Goal: Information Seeking & Learning: Learn about a topic

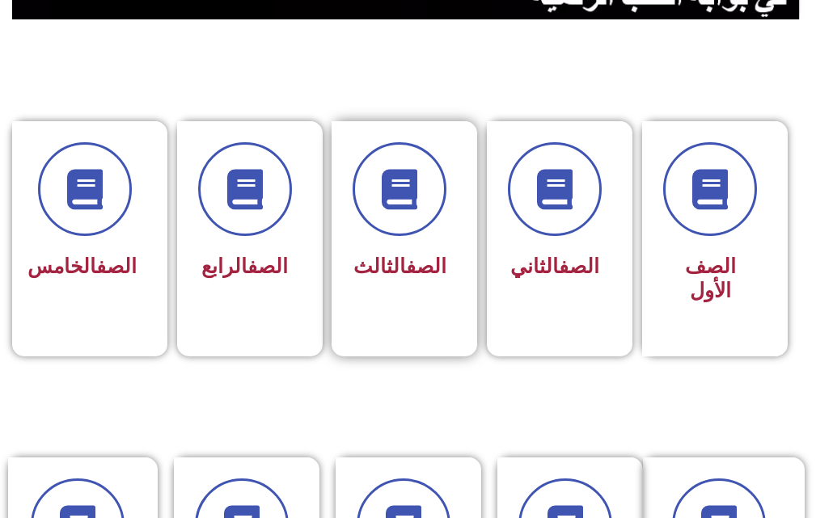
scroll to position [404, 0]
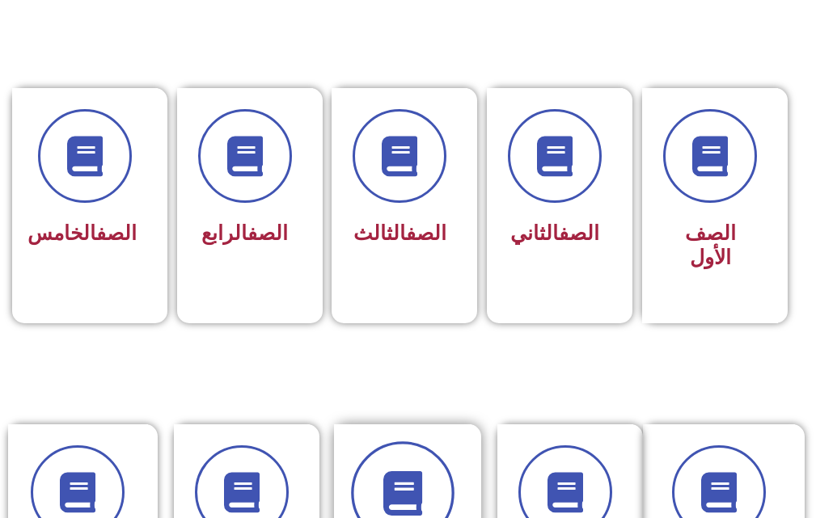
click at [389, 477] on icon at bounding box center [402, 493] width 44 height 44
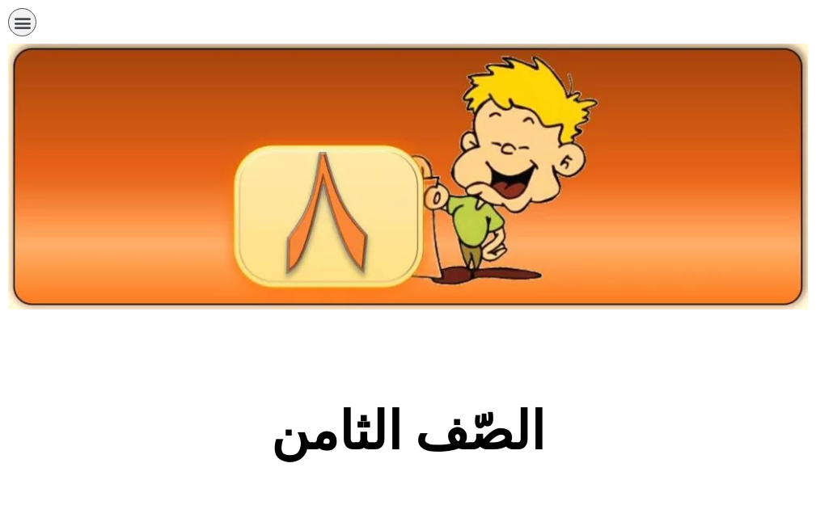
scroll to position [485, 0]
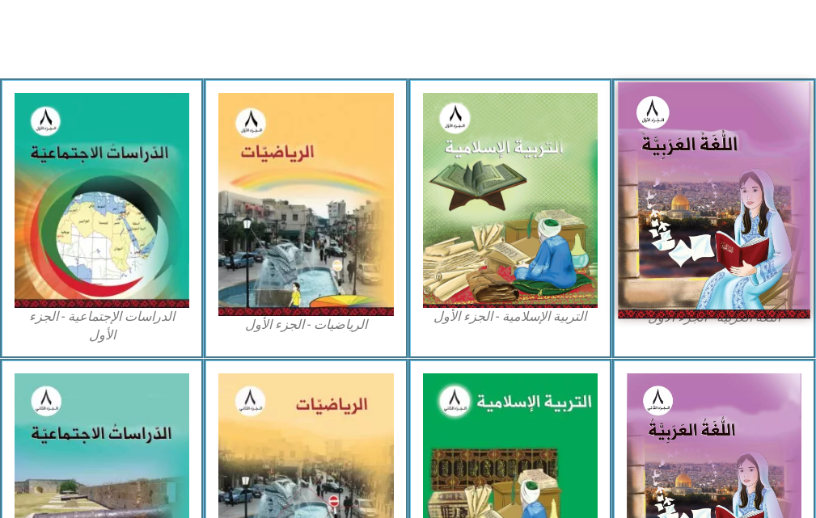
click at [721, 282] on img at bounding box center [714, 200] width 192 height 237
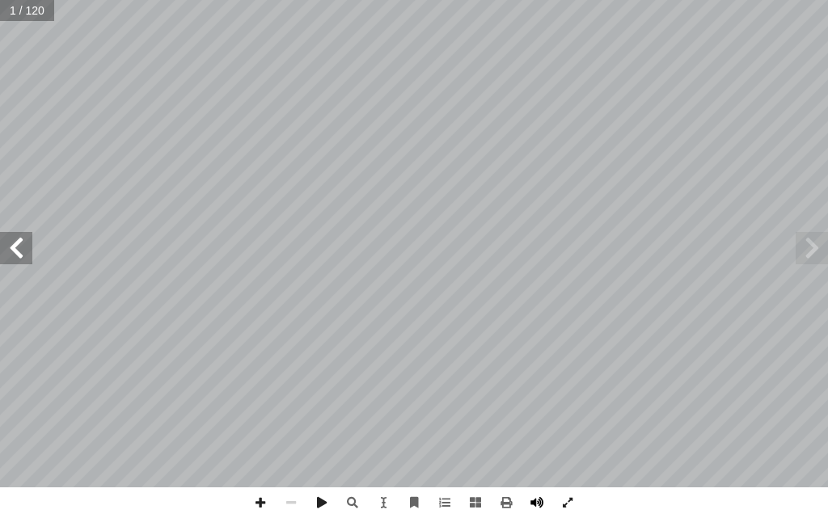
click at [525, 500] on span at bounding box center [537, 503] width 31 height 31
click at [15, 243] on span at bounding box center [16, 248] width 32 height 32
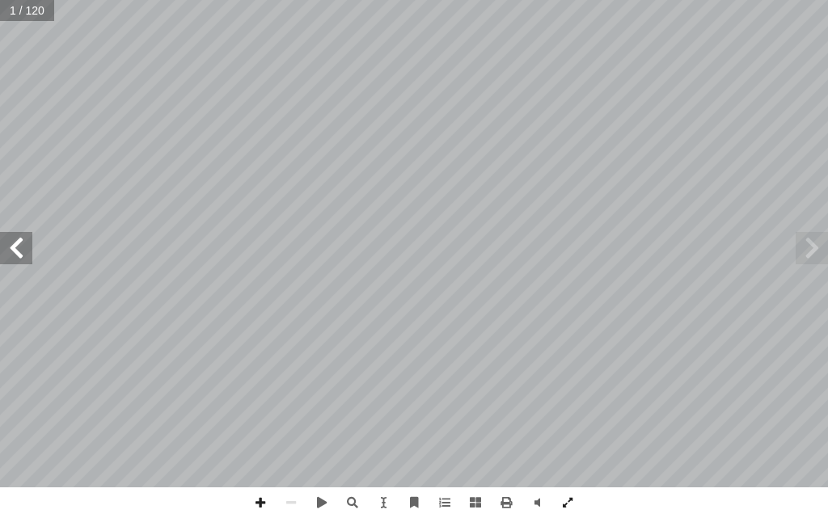
click at [15, 243] on span at bounding box center [16, 248] width 32 height 32
click at [13, 243] on span at bounding box center [16, 248] width 32 height 32
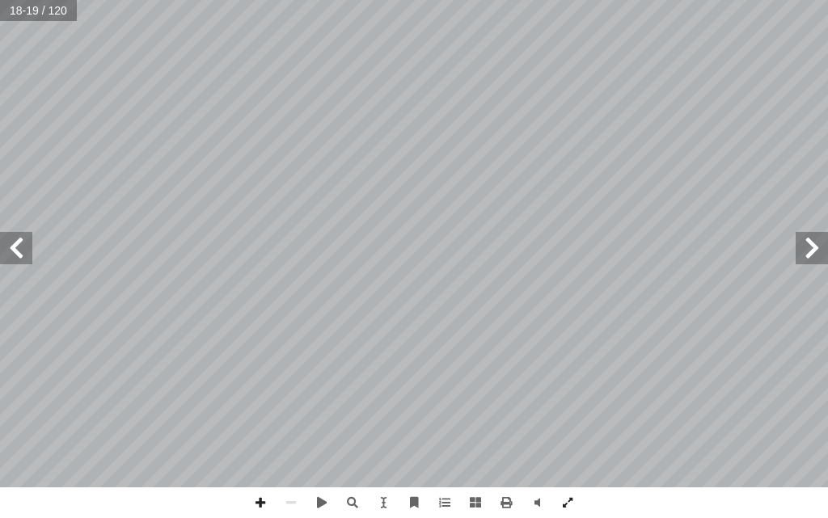
click at [13, 243] on span at bounding box center [16, 248] width 32 height 32
click at [810, 252] on span at bounding box center [812, 248] width 32 height 32
click at [810, 254] on span at bounding box center [812, 248] width 32 height 32
click at [19, 253] on span at bounding box center [16, 248] width 32 height 32
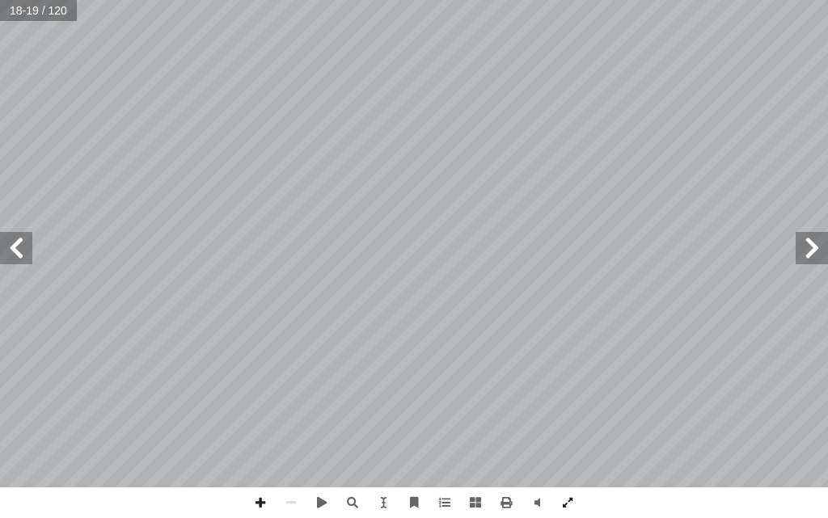
click at [19, 253] on span at bounding box center [16, 248] width 32 height 32
click at [256, 503] on span at bounding box center [260, 503] width 31 height 31
click at [267, 507] on span at bounding box center [260, 503] width 31 height 31
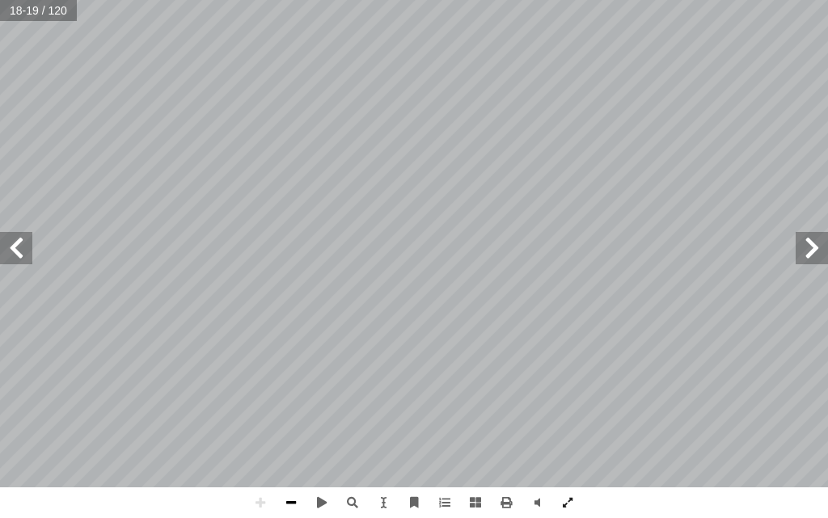
click at [298, 504] on span at bounding box center [291, 503] width 31 height 31
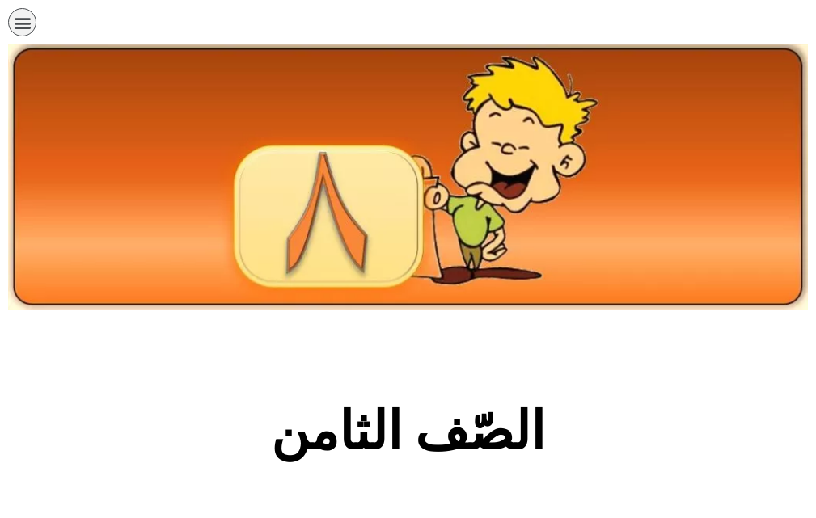
scroll to position [485, 0]
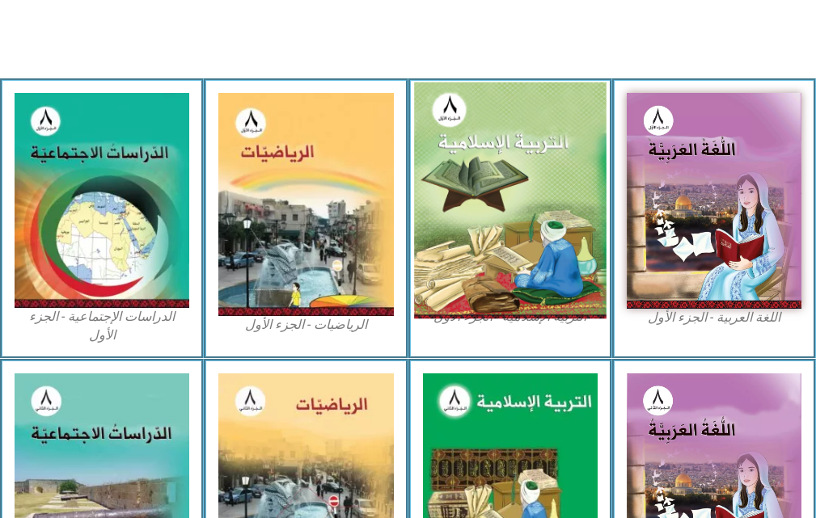
click at [511, 164] on img at bounding box center [510, 200] width 192 height 237
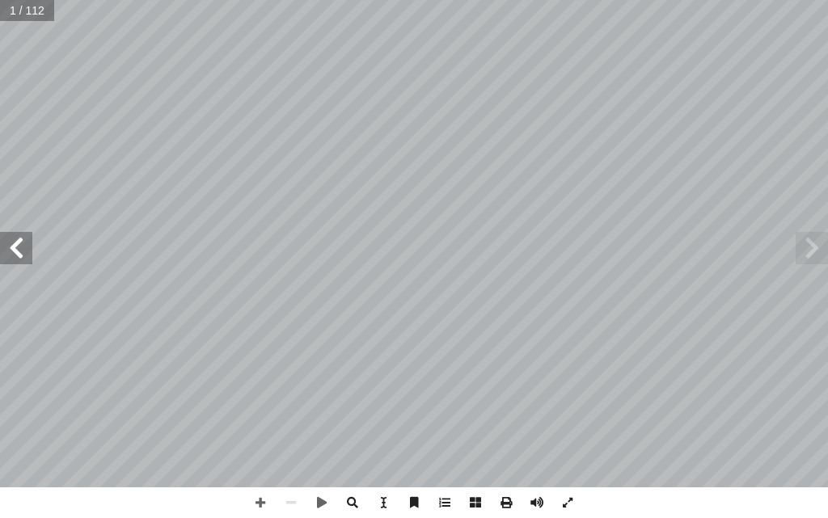
drag, startPoint x: 14, startPoint y: 255, endPoint x: 13, endPoint y: 245, distance: 9.7
click at [14, 254] on span at bounding box center [16, 248] width 32 height 32
click at [13, 245] on span at bounding box center [16, 248] width 32 height 32
click at [11, 243] on span at bounding box center [16, 248] width 32 height 32
click at [536, 497] on span at bounding box center [537, 503] width 31 height 31
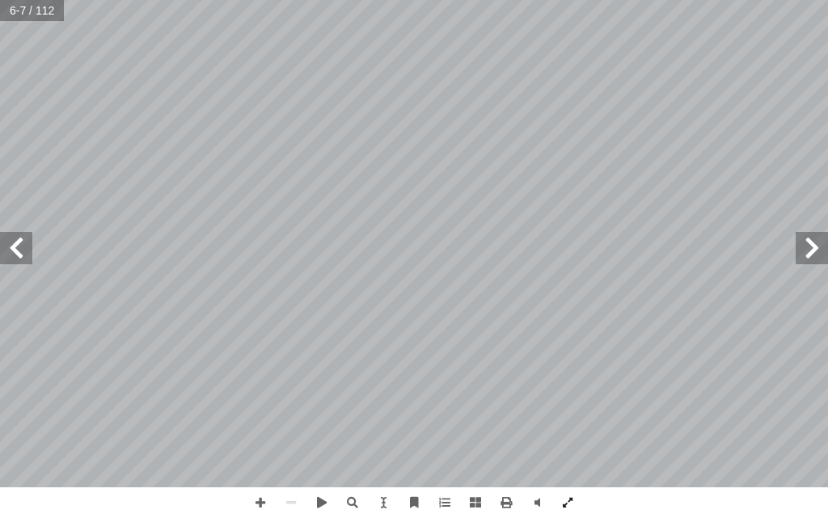
click at [19, 256] on span at bounding box center [16, 248] width 32 height 32
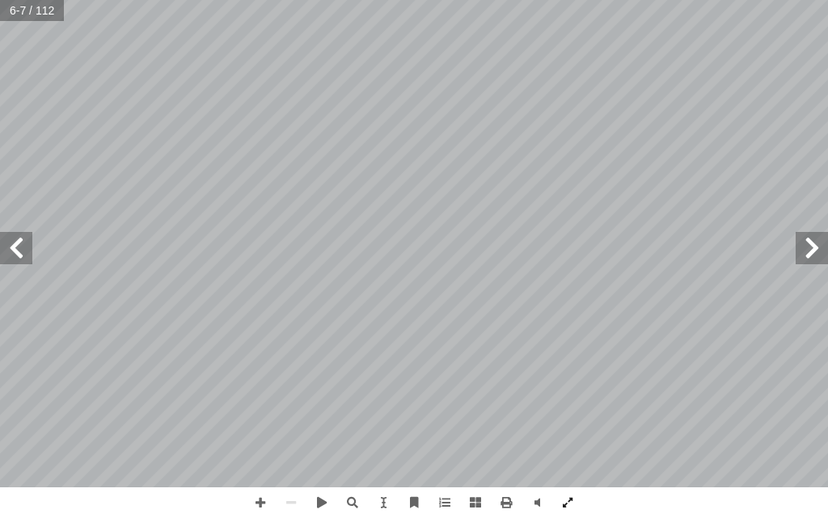
click at [19, 256] on span at bounding box center [16, 248] width 32 height 32
click at [17, 243] on span at bounding box center [16, 248] width 32 height 32
click at [16, 243] on span at bounding box center [16, 248] width 32 height 32
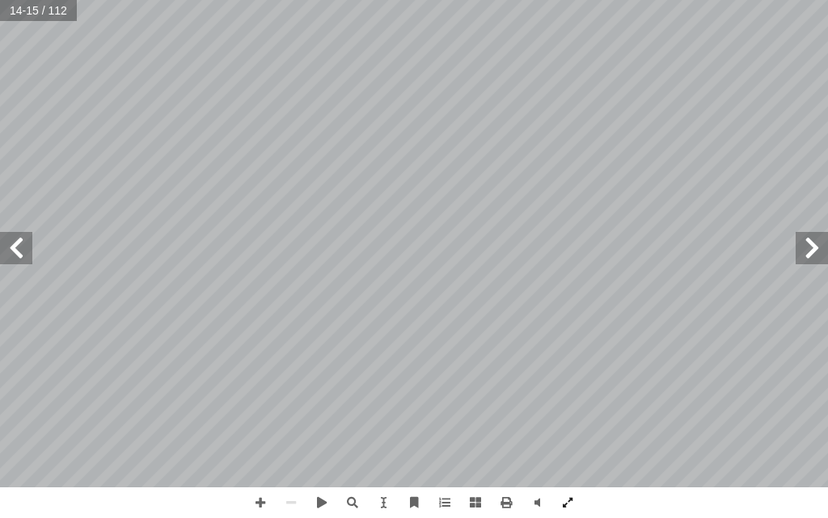
click at [16, 243] on span at bounding box center [16, 248] width 32 height 32
click at [6, 247] on span at bounding box center [16, 248] width 32 height 32
click at [4, 247] on span at bounding box center [16, 248] width 32 height 32
click at [3, 247] on span at bounding box center [16, 248] width 32 height 32
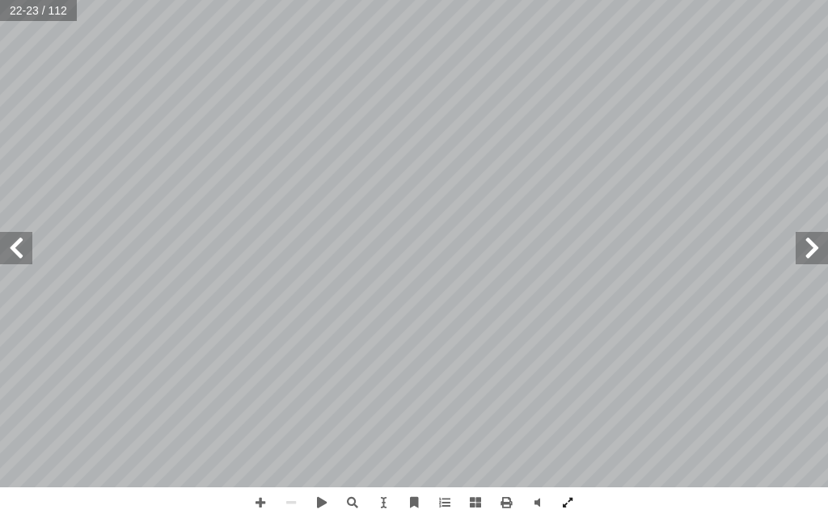
click at [3, 247] on span at bounding box center [16, 248] width 32 height 32
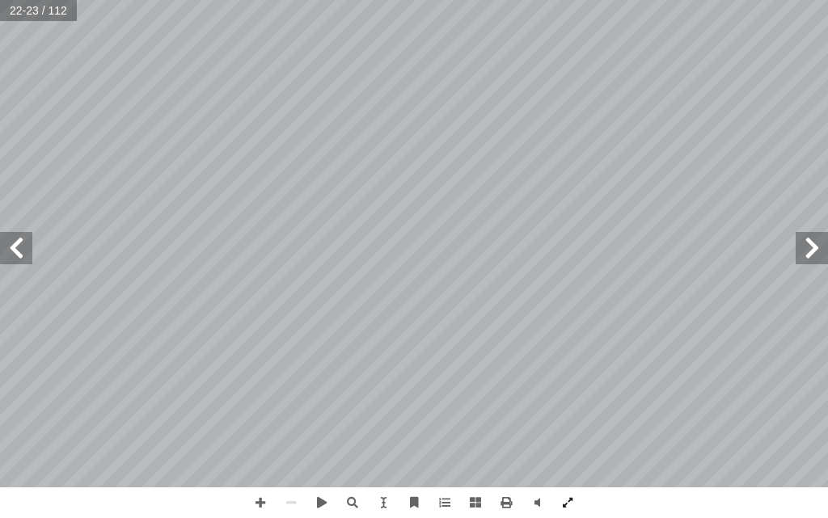
click at [3, 247] on span at bounding box center [16, 248] width 32 height 32
click at [808, 252] on span at bounding box center [812, 248] width 32 height 32
click at [812, 258] on span at bounding box center [812, 248] width 32 height 32
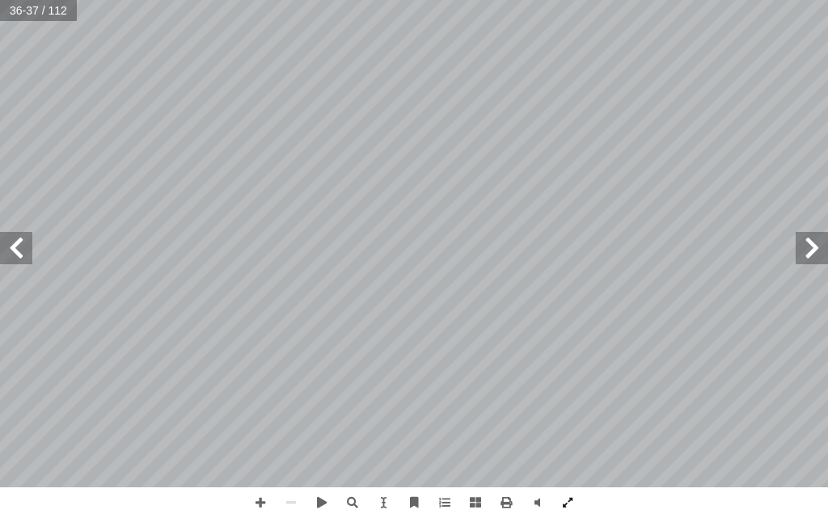
click at [812, 258] on span at bounding box center [812, 248] width 32 height 32
click at [811, 251] on span at bounding box center [812, 248] width 32 height 32
click at [811, 250] on span at bounding box center [812, 248] width 32 height 32
click at [811, 248] on span at bounding box center [812, 248] width 32 height 32
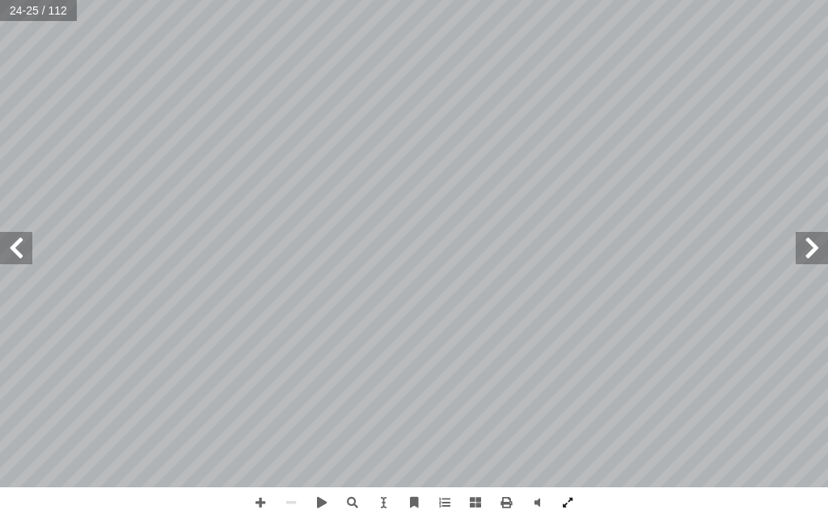
click at [811, 248] on span at bounding box center [812, 248] width 32 height 32
click at [25, 249] on span at bounding box center [16, 248] width 32 height 32
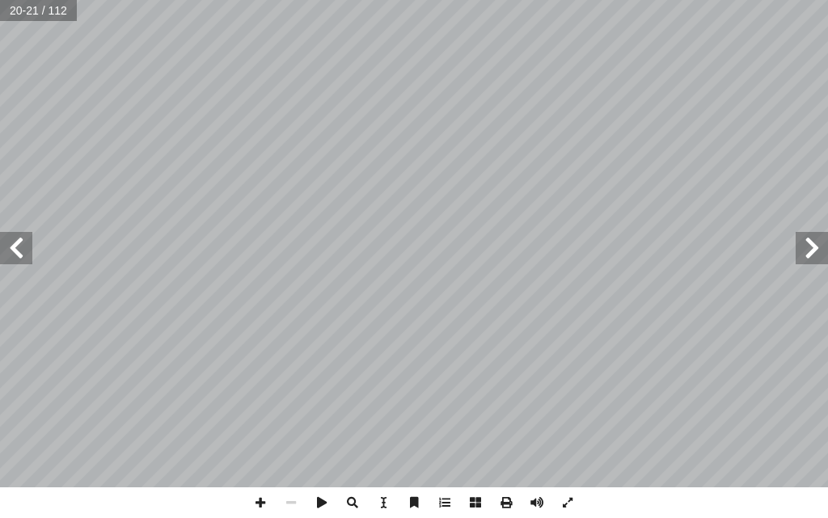
click at [20, 248] on span at bounding box center [16, 248] width 32 height 32
click at [806, 253] on span at bounding box center [812, 248] width 32 height 32
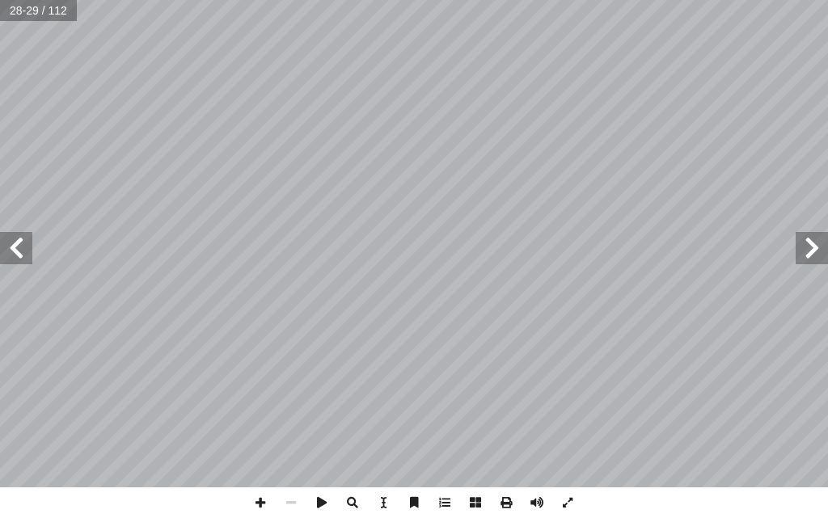
click at [806, 253] on span at bounding box center [812, 248] width 32 height 32
click at [260, 502] on span at bounding box center [260, 503] width 31 height 31
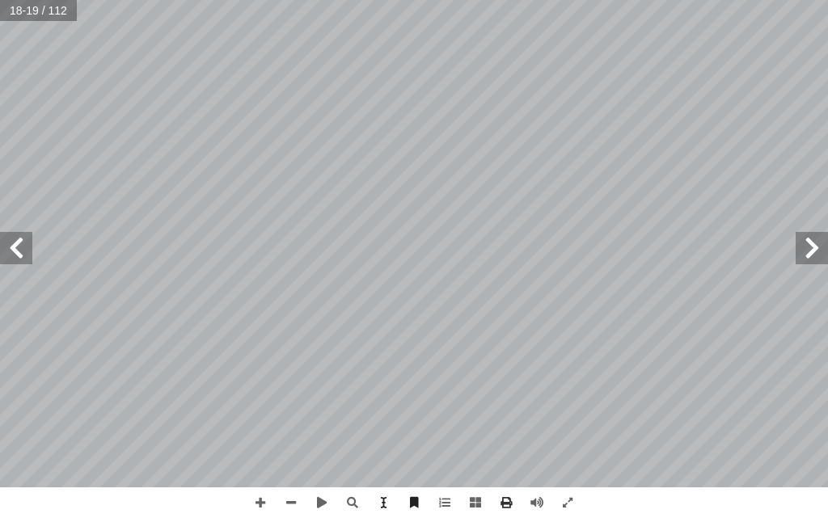
click at [527, 109] on html "الصفحة الرئيسية الصف الأول الصف الثاني الصف الثالث الصف الرابع الصف الخامس الصف…" at bounding box center [414, 54] width 828 height 109
click at [289, 109] on html "الصفحة الرئيسية الصف الأول الصف الثاني الصف الثالث الصف الرابع الصف الخامس الصف…" at bounding box center [414, 54] width 828 height 109
click at [813, 239] on span at bounding box center [812, 248] width 32 height 32
click at [7, 252] on span at bounding box center [16, 248] width 32 height 32
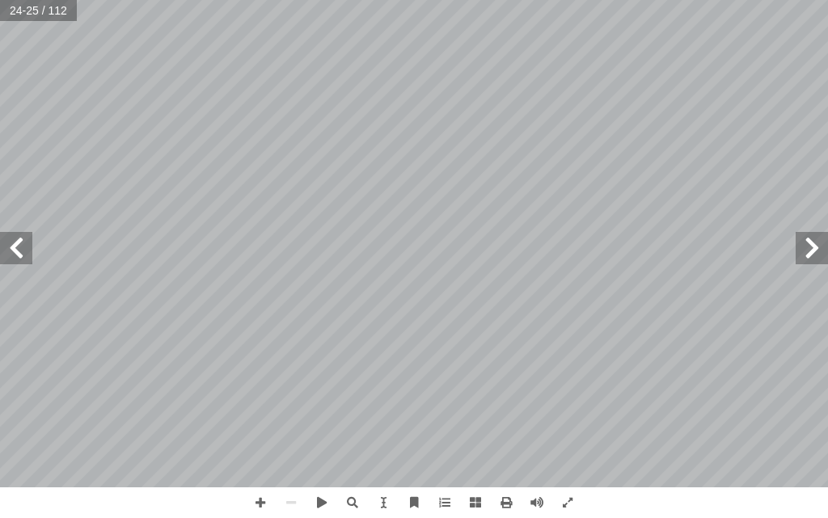
click at [811, 237] on span at bounding box center [812, 248] width 32 height 32
click at [805, 246] on span at bounding box center [812, 248] width 32 height 32
click at [797, 256] on span at bounding box center [812, 248] width 32 height 32
click at [801, 252] on span at bounding box center [812, 248] width 32 height 32
click at [14, 247] on span at bounding box center [16, 248] width 32 height 32
